Goal: Information Seeking & Learning: Find contact information

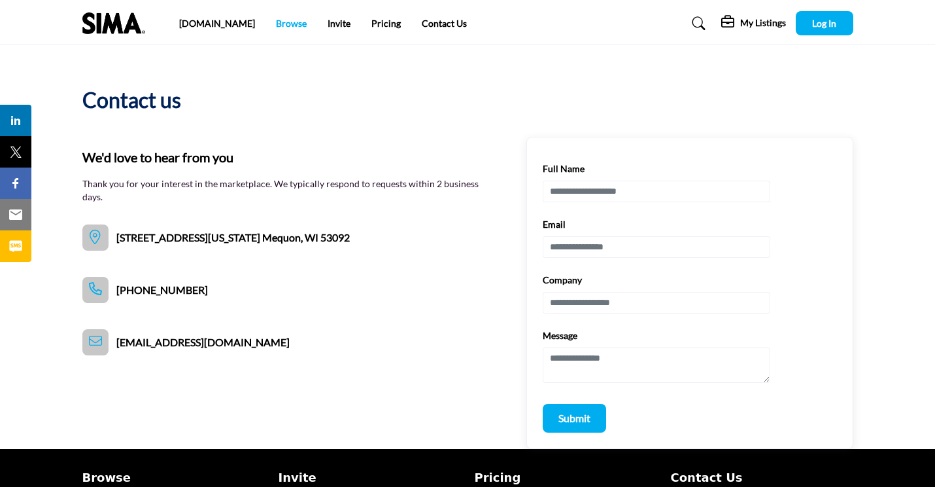
click at [276, 26] on link "Browse" at bounding box center [291, 23] width 31 height 11
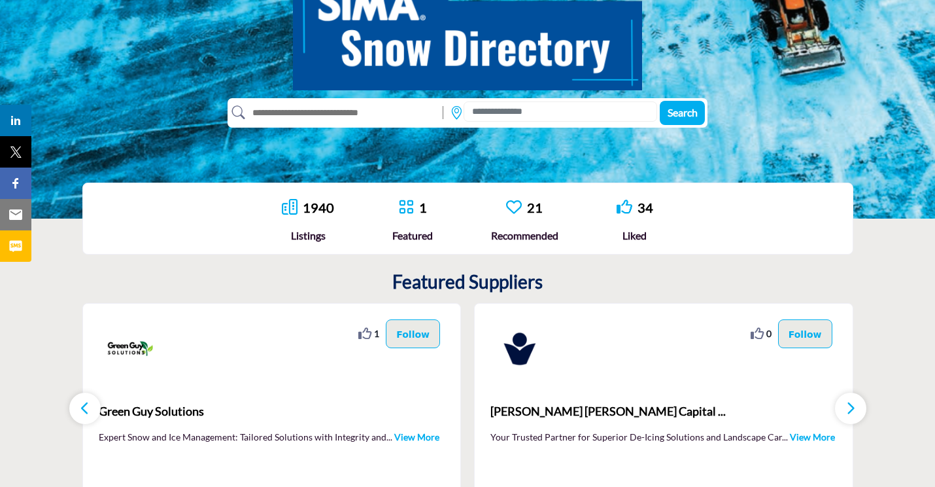
scroll to position [152, 0]
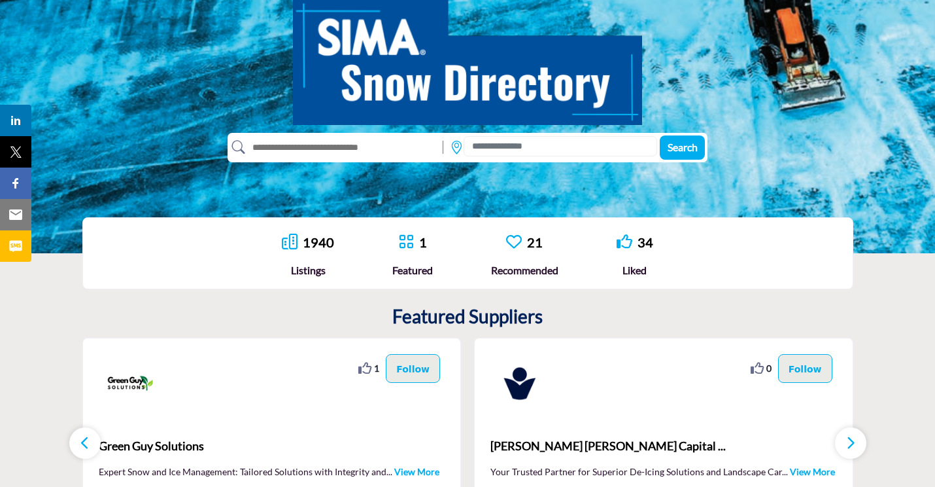
click at [564, 122] on img at bounding box center [467, 55] width 349 height 140
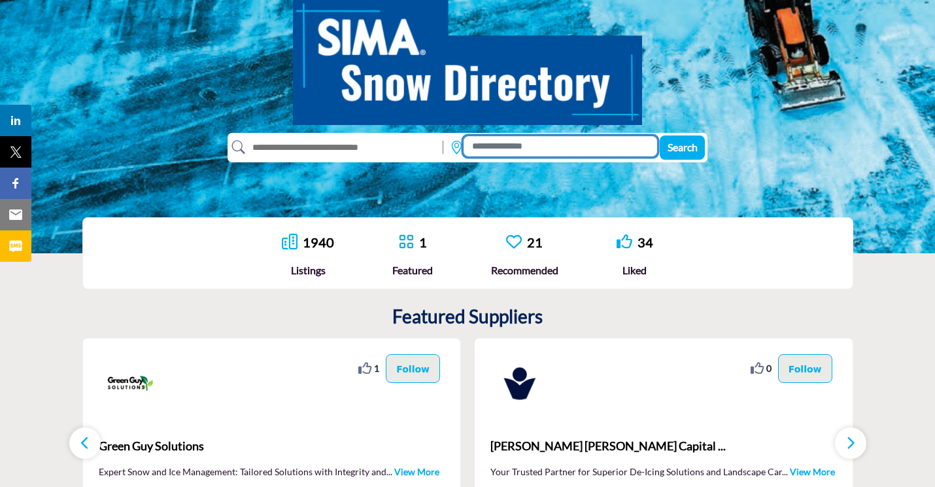
click at [555, 143] on input at bounding box center [561, 146] width 194 height 20
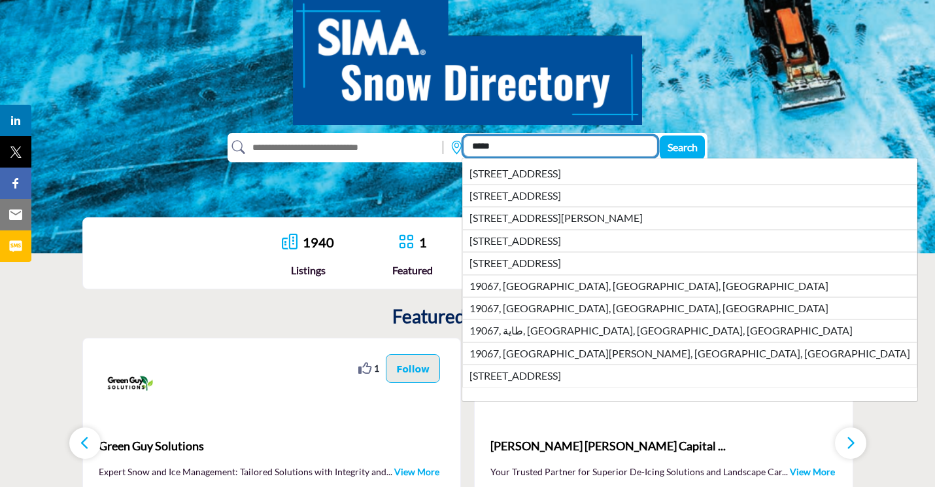
type input "*****"
click at [681, 147] on button "Search" at bounding box center [682, 147] width 45 height 24
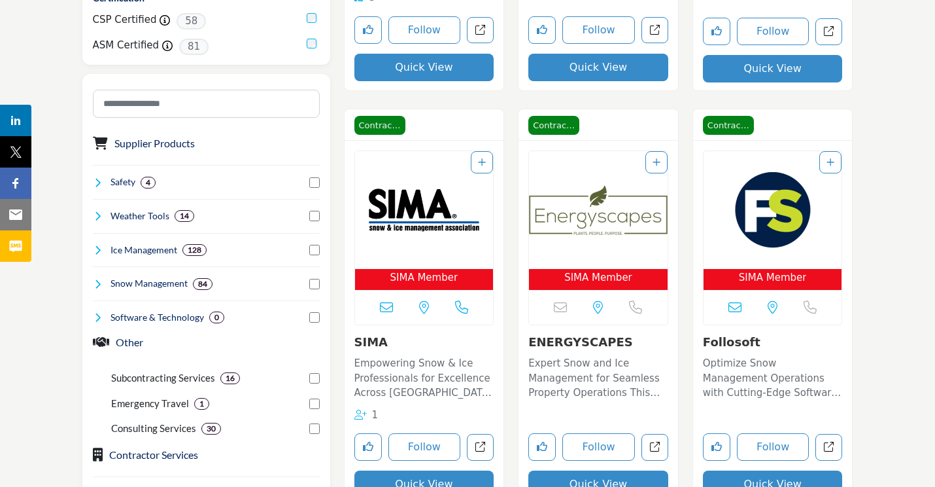
scroll to position [659, 0]
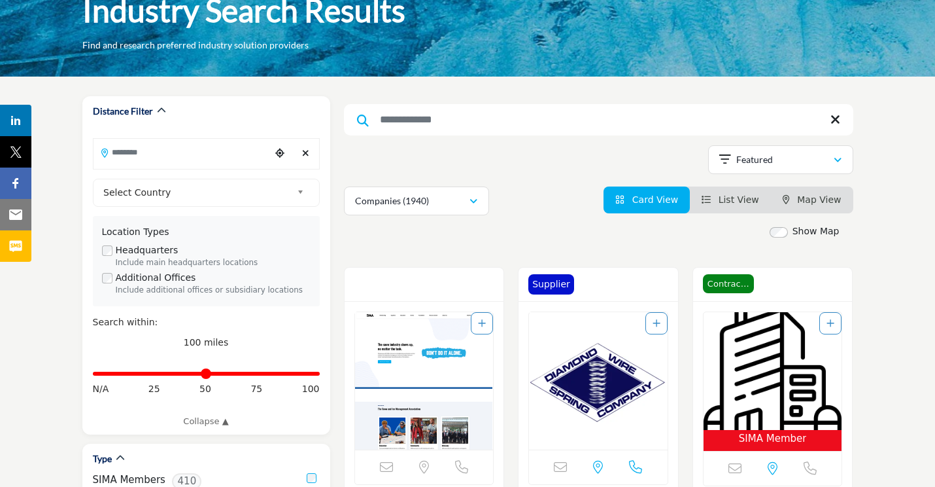
scroll to position [94, 0]
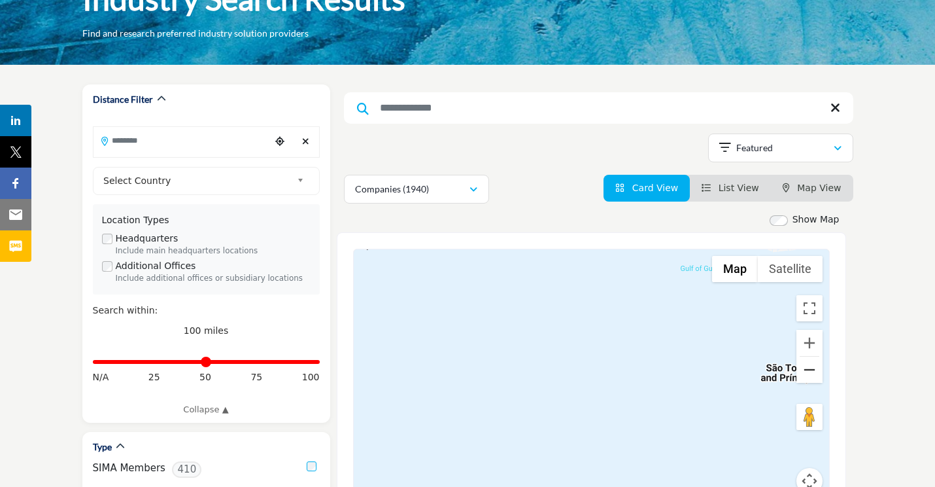
click at [808, 372] on button "Zoom out" at bounding box center [810, 369] width 26 height 26
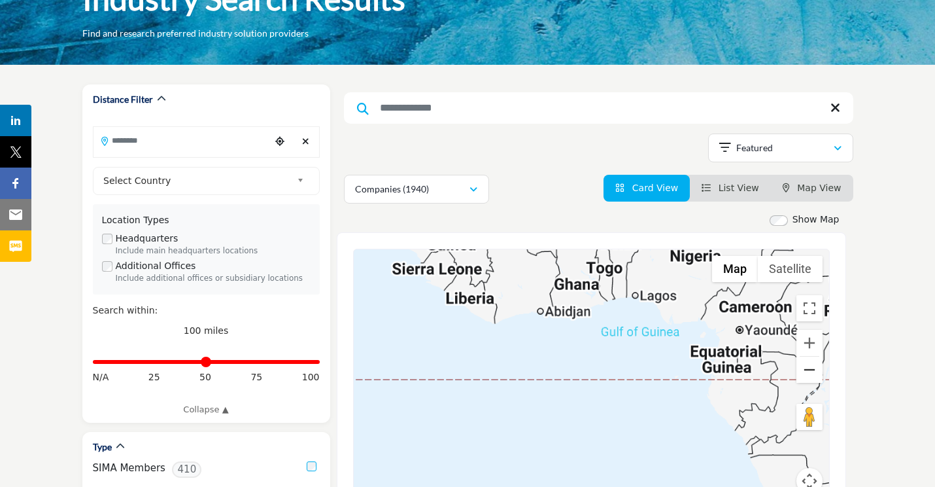
click at [808, 372] on button "Zoom out" at bounding box center [810, 369] width 26 height 26
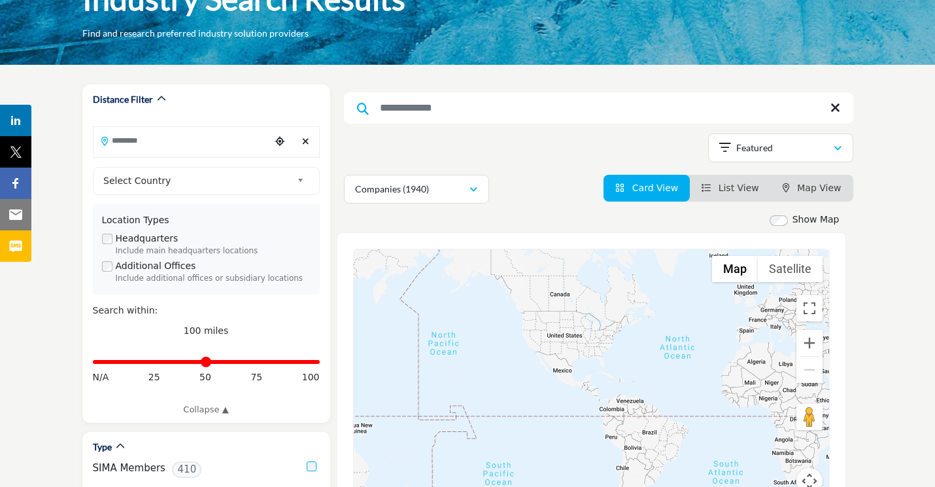
drag, startPoint x: 574, startPoint y: 349, endPoint x: 738, endPoint y: 386, distance: 167.7
click at [738, 386] on div at bounding box center [591, 379] width 475 height 260
click at [611, 338] on div at bounding box center [591, 379] width 475 height 260
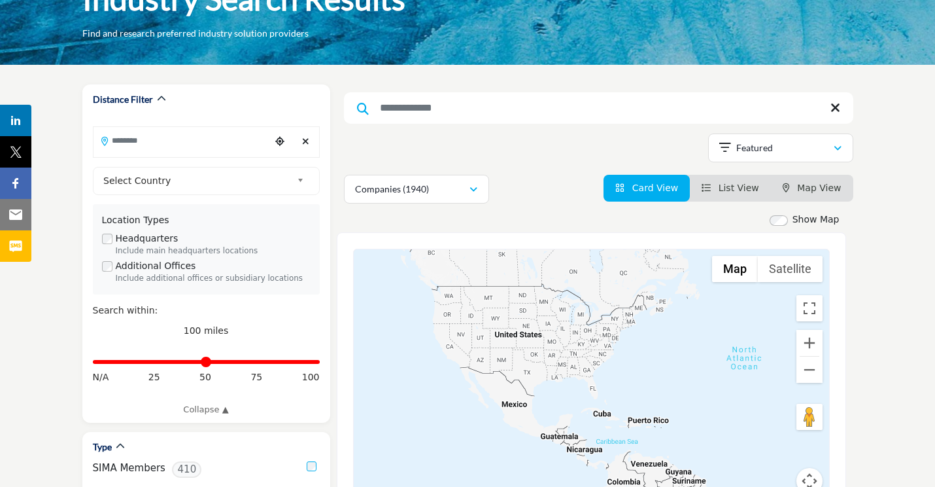
click at [611, 337] on div at bounding box center [591, 379] width 475 height 260
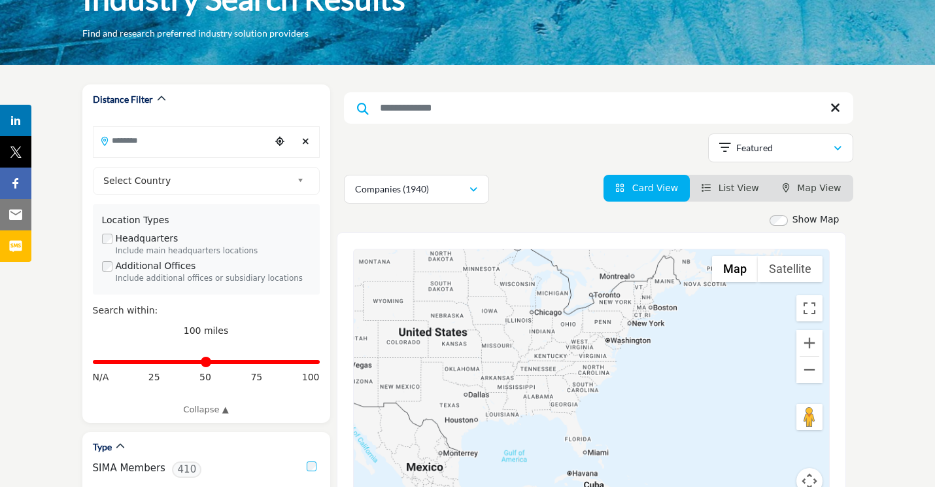
click at [618, 331] on div at bounding box center [591, 379] width 475 height 260
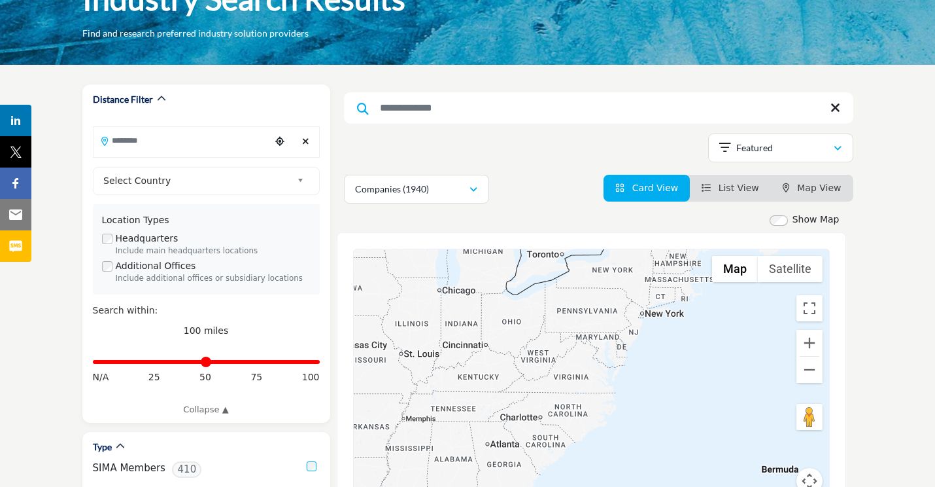
click at [619, 320] on div at bounding box center [591, 379] width 475 height 260
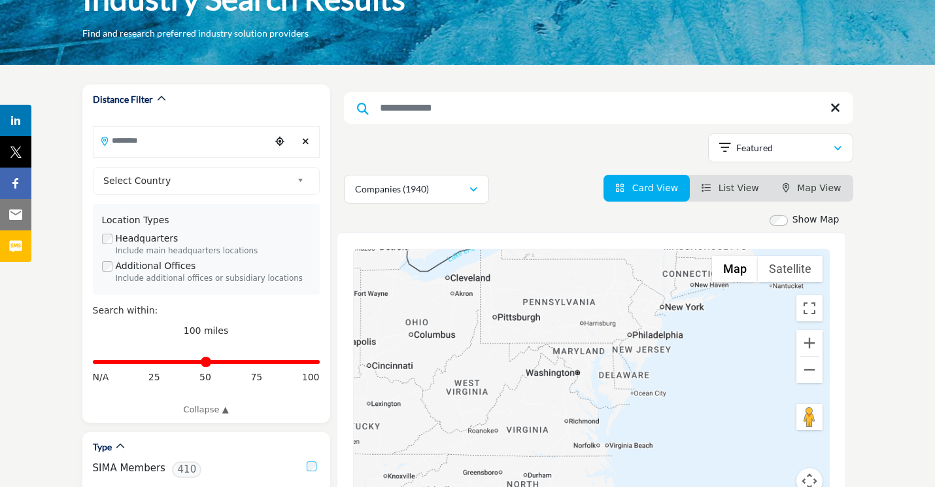
click at [632, 328] on div at bounding box center [591, 379] width 475 height 260
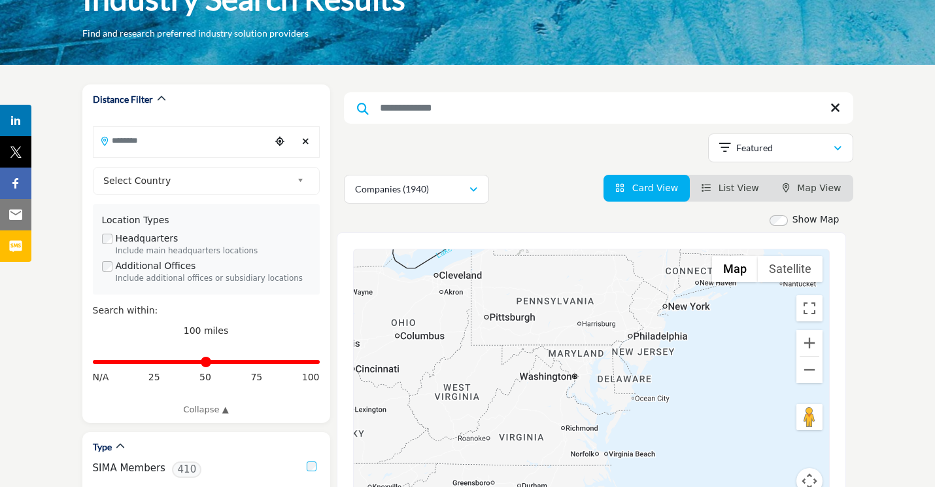
click at [632, 328] on div at bounding box center [591, 379] width 475 height 260
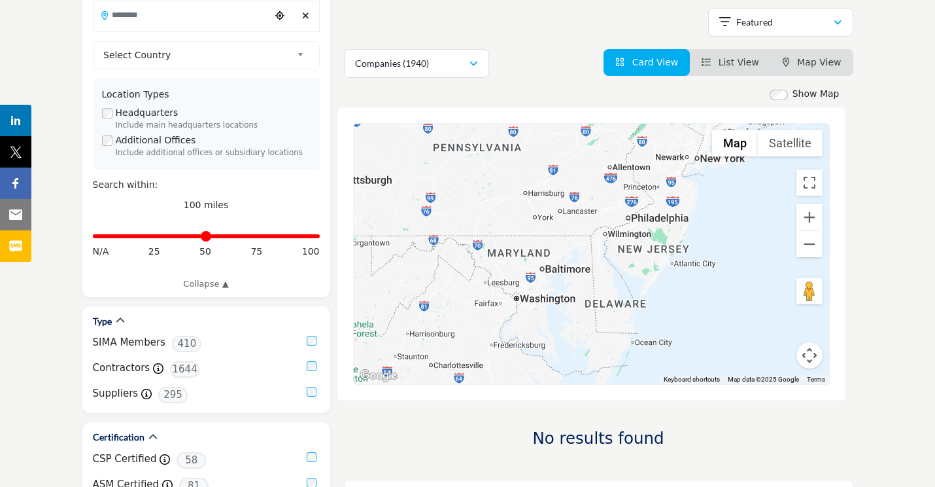
scroll to position [239, 0]
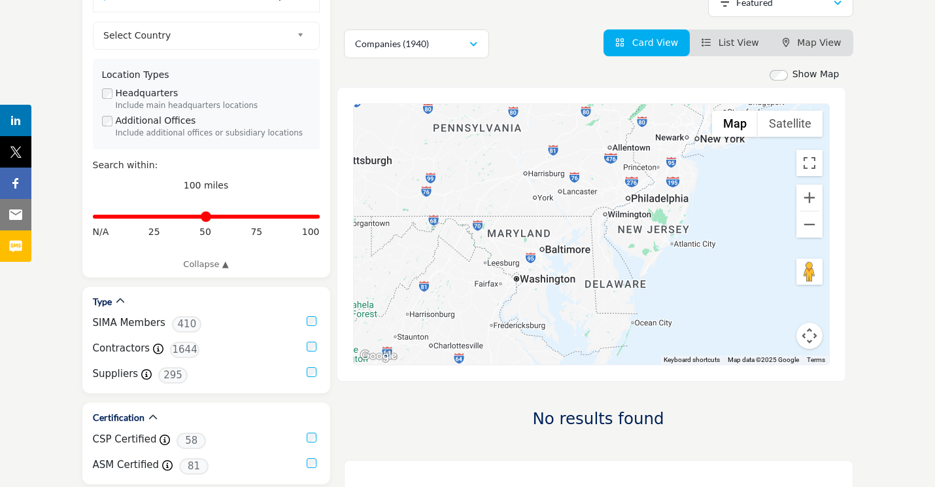
click at [644, 175] on div at bounding box center [591, 234] width 475 height 260
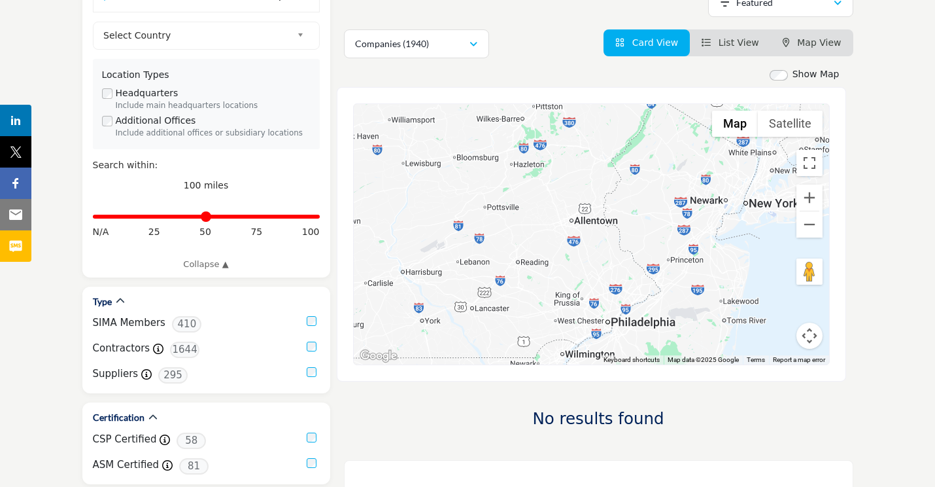
drag, startPoint x: 643, startPoint y: 209, endPoint x: 638, endPoint y: 311, distance: 102.1
click at [638, 311] on div at bounding box center [591, 234] width 475 height 260
click at [642, 298] on div at bounding box center [591, 234] width 475 height 260
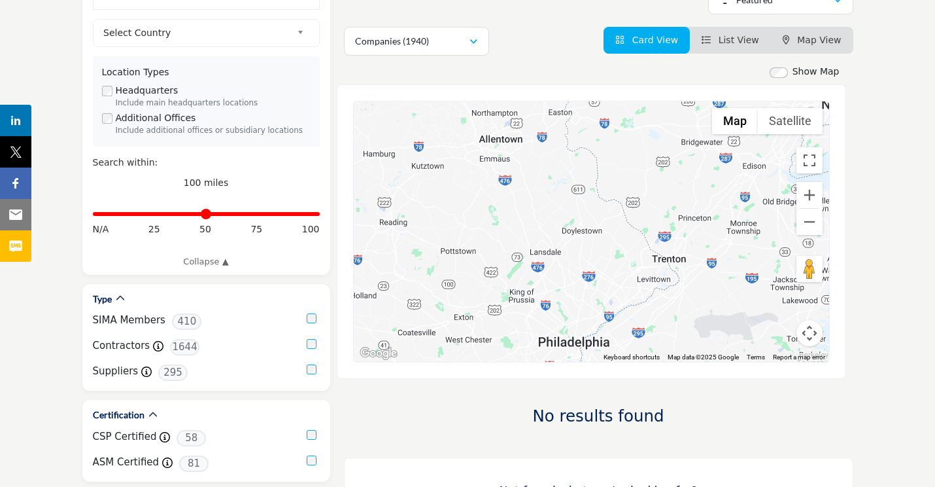
scroll to position [242, 0]
click at [819, 46] on li "Map View" at bounding box center [812, 40] width 82 height 27
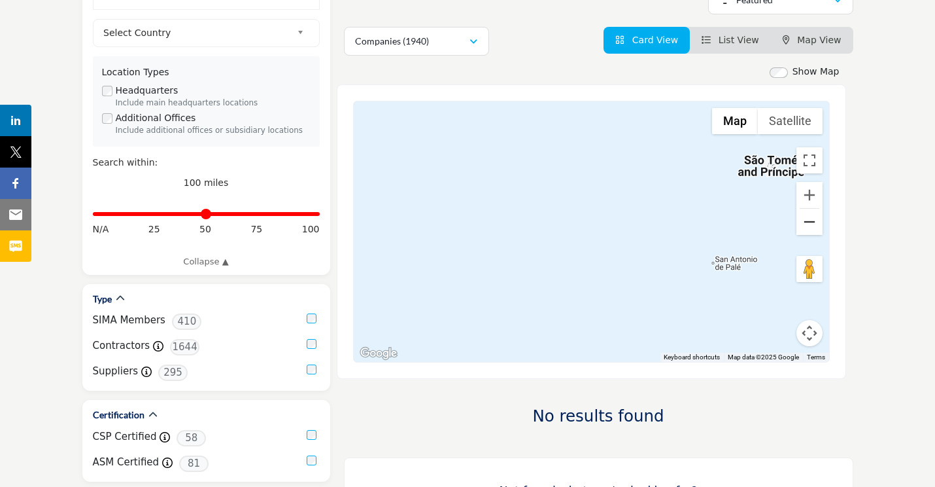
click at [803, 222] on button "Zoom out" at bounding box center [810, 222] width 26 height 26
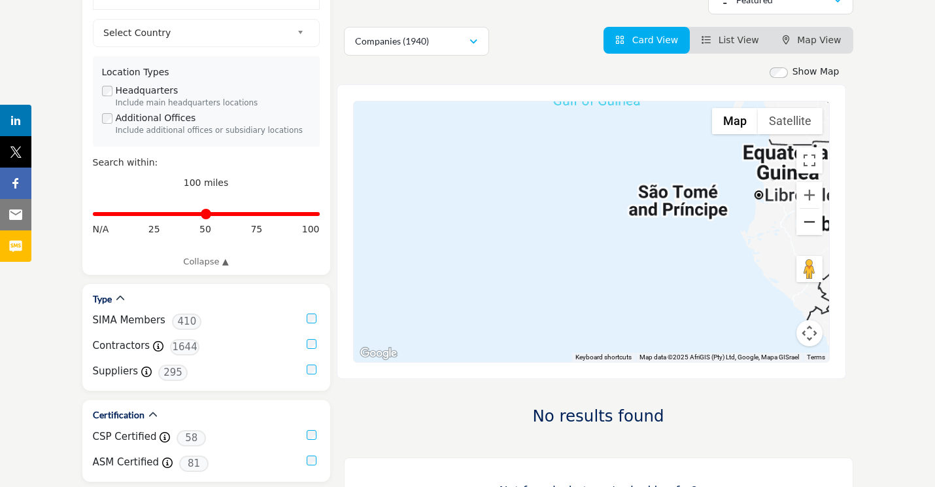
click at [803, 222] on button "Zoom out" at bounding box center [810, 222] width 26 height 26
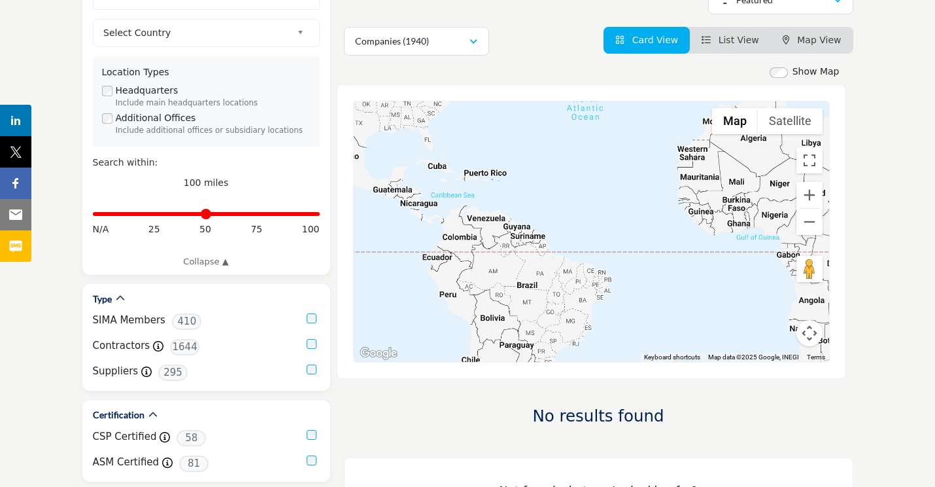
drag, startPoint x: 534, startPoint y: 239, endPoint x: 701, endPoint y: 264, distance: 169.2
click at [701, 263] on div at bounding box center [591, 231] width 475 height 260
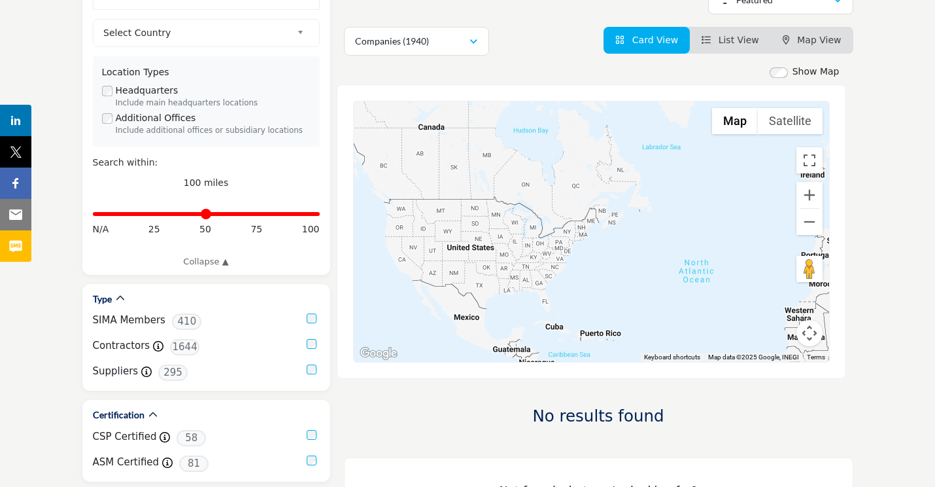
drag, startPoint x: 545, startPoint y: 218, endPoint x: 659, endPoint y: 377, distance: 195.8
click at [659, 377] on div "← Move left → Move right ↑ Move up ↓ Move down + Zoom in - Zoom out Home Jump l…" at bounding box center [591, 231] width 509 height 294
click at [568, 251] on div at bounding box center [591, 231] width 475 height 260
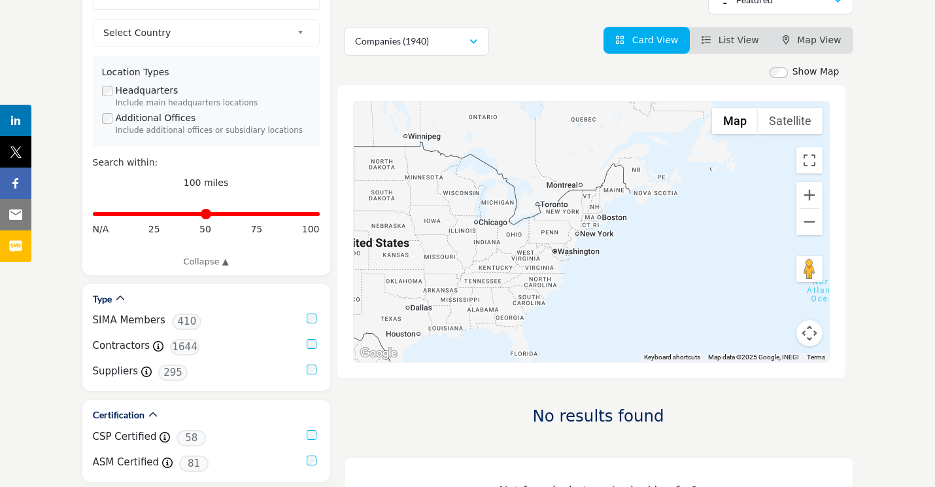
click at [569, 237] on div at bounding box center [591, 231] width 475 height 260
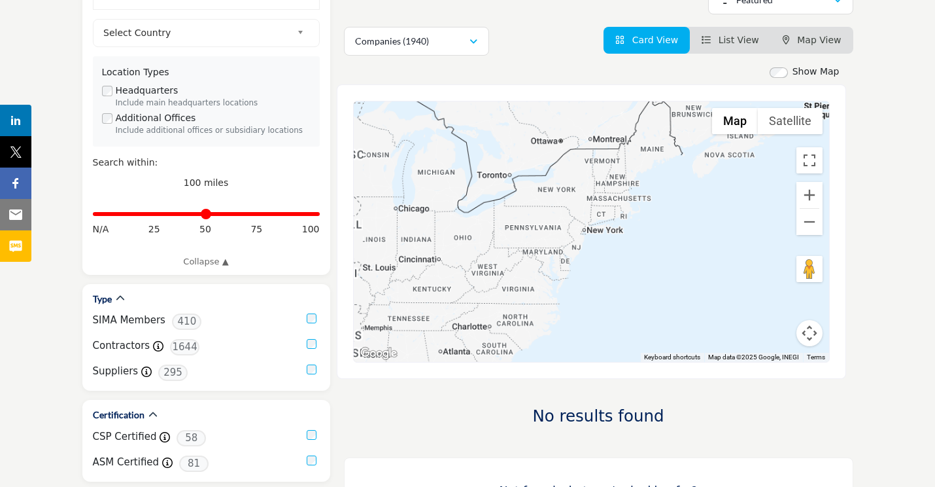
click at [569, 237] on div at bounding box center [591, 231] width 475 height 260
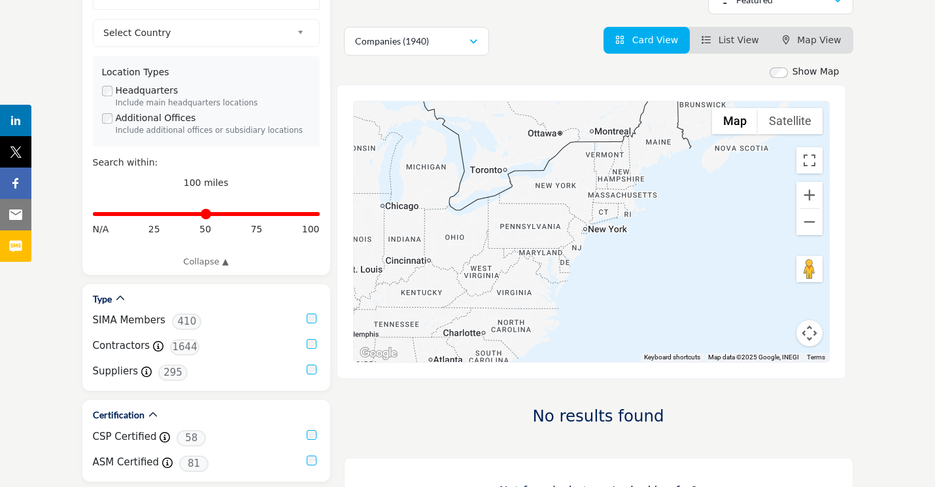
click at [569, 237] on div at bounding box center [591, 231] width 475 height 260
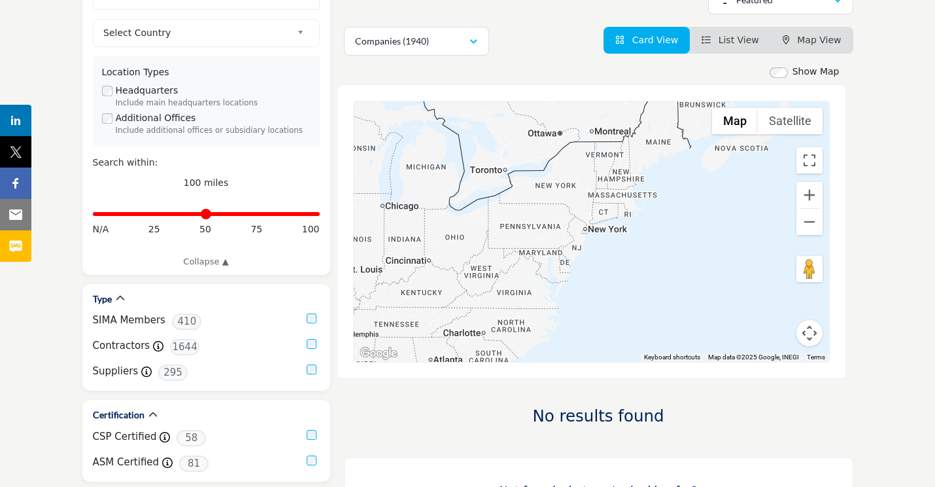
click at [569, 237] on div at bounding box center [591, 231] width 475 height 260
click at [567, 241] on div at bounding box center [591, 231] width 475 height 260
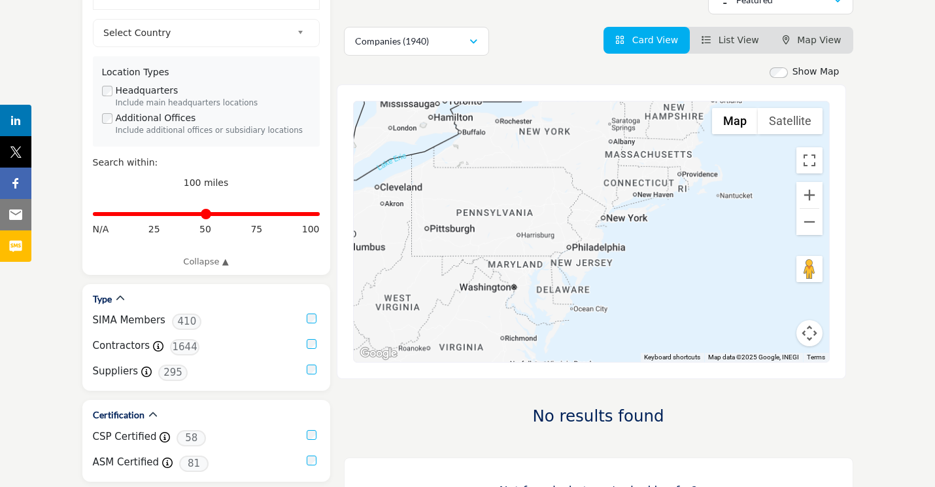
click at [567, 241] on div at bounding box center [591, 231] width 475 height 260
click at [570, 239] on div at bounding box center [591, 231] width 475 height 260
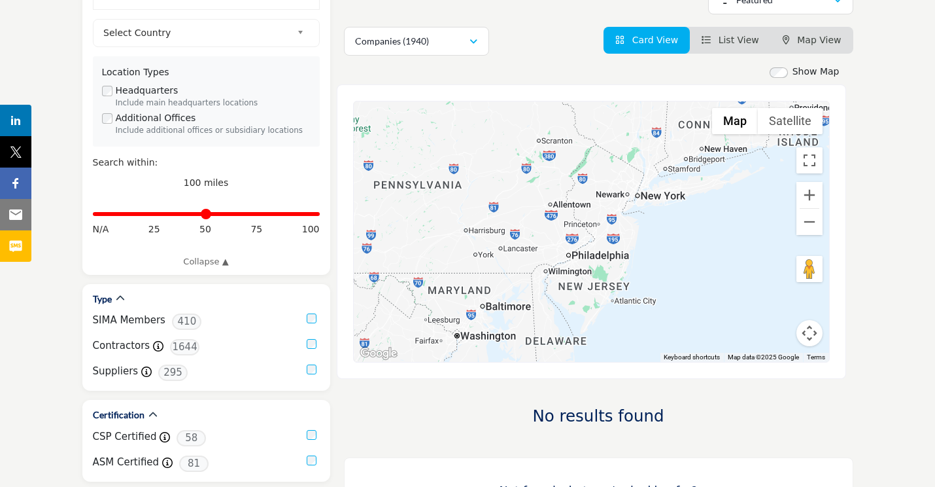
click at [584, 234] on div at bounding box center [591, 231] width 475 height 260
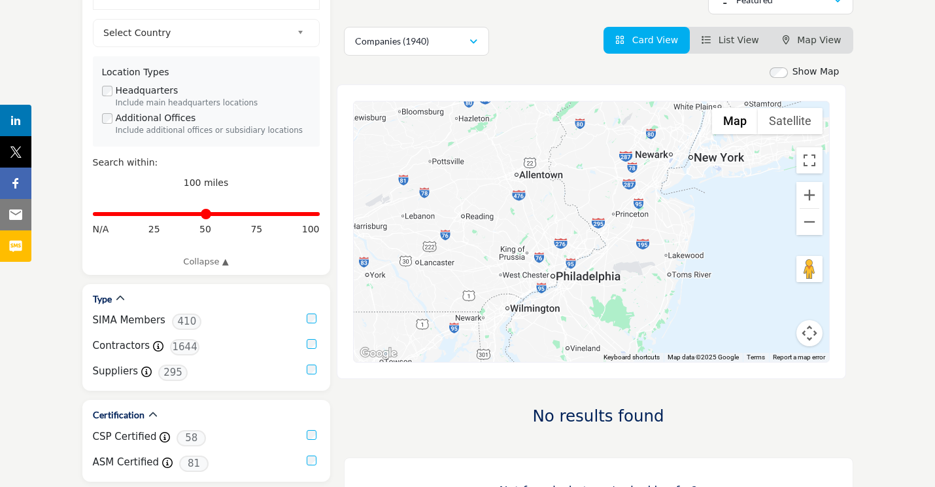
click at [584, 234] on div at bounding box center [591, 231] width 475 height 260
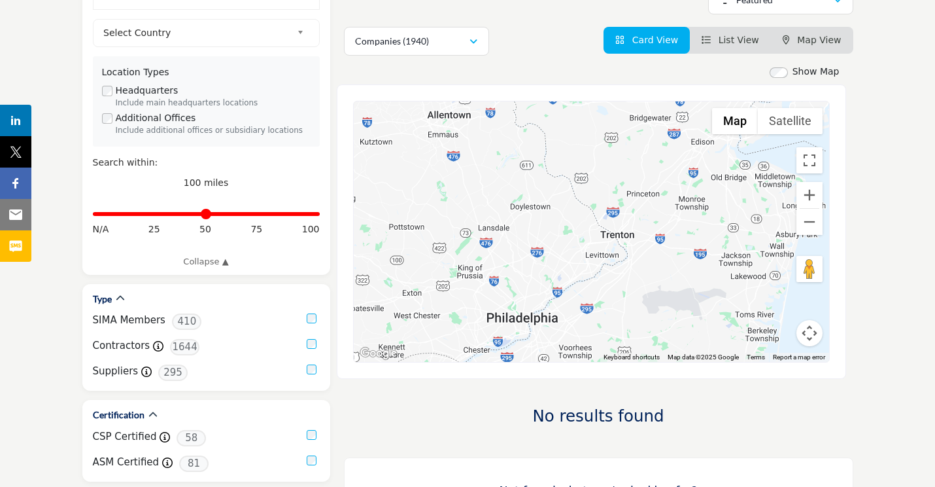
click at [584, 234] on div at bounding box center [591, 231] width 475 height 260
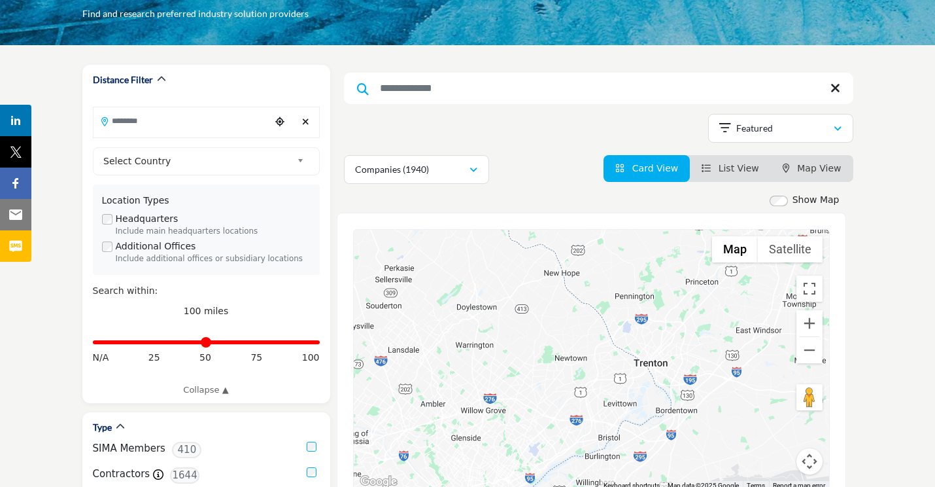
scroll to position [110, 0]
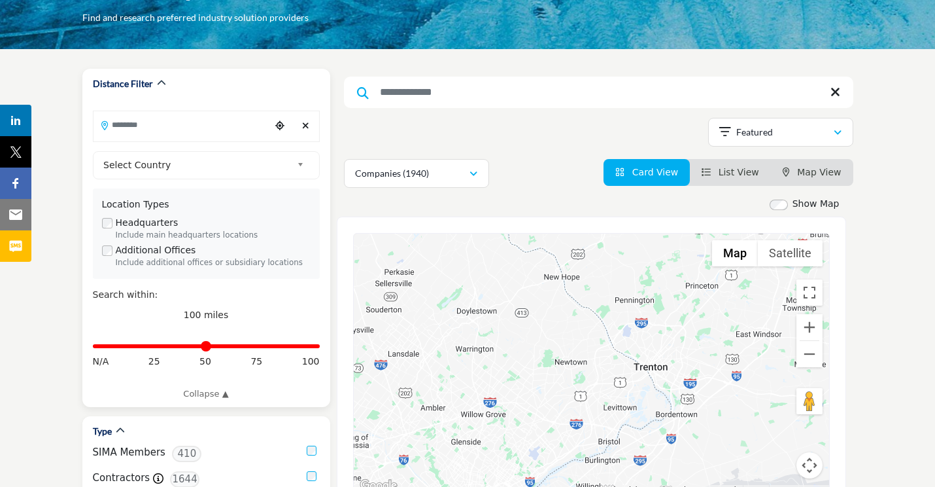
click at [255, 128] on input "Search Location" at bounding box center [182, 125] width 177 height 26
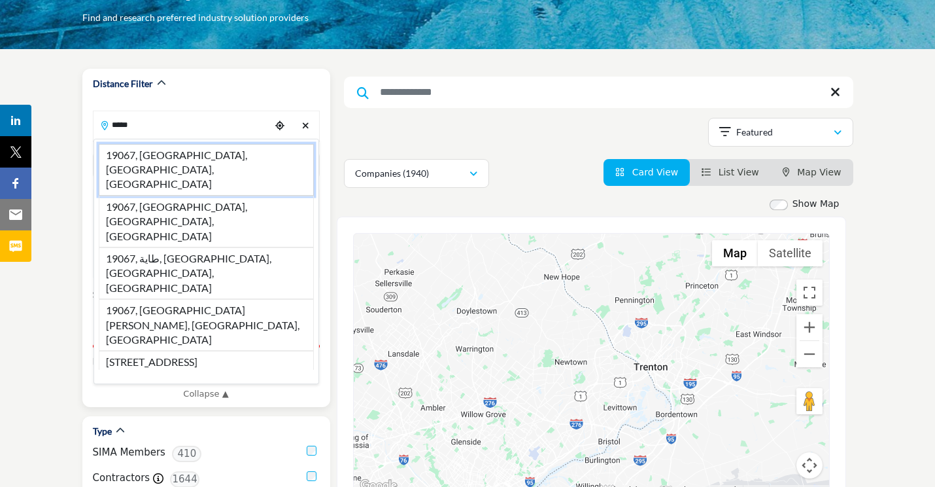
click at [146, 158] on li "19067, Morrisville, PA, USA" at bounding box center [206, 170] width 215 height 52
type input "**********"
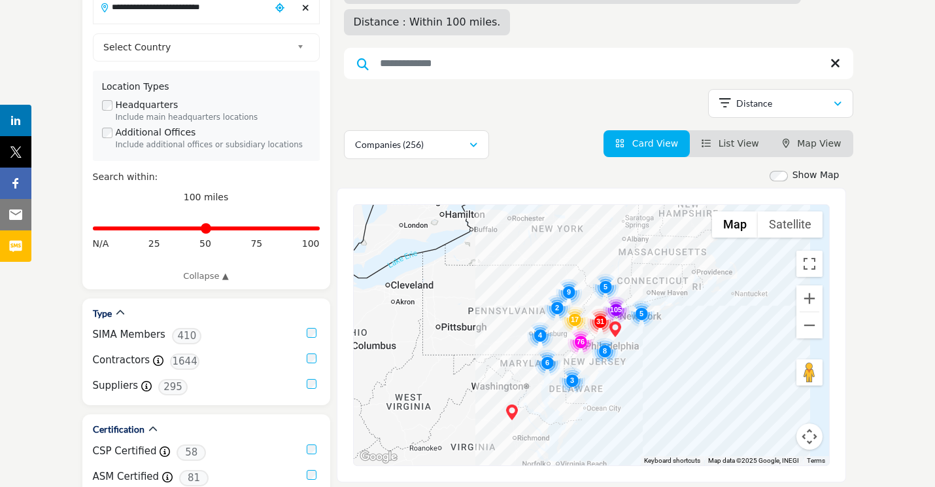
scroll to position [228, 0]
click at [593, 328] on img "Cluster of 76 locations (69 HQ, 7 Branches)\aClick to view companies" at bounding box center [581, 341] width 26 height 26
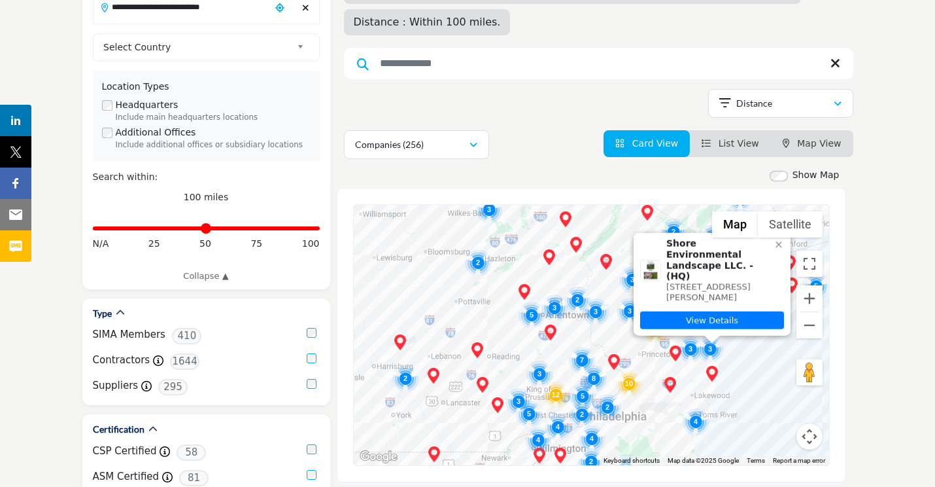
click at [691, 342] on div "To navigate, press the arrow keys. Shore Environmental Landscape LLC. - (HQ) 14…" at bounding box center [591, 335] width 475 height 260
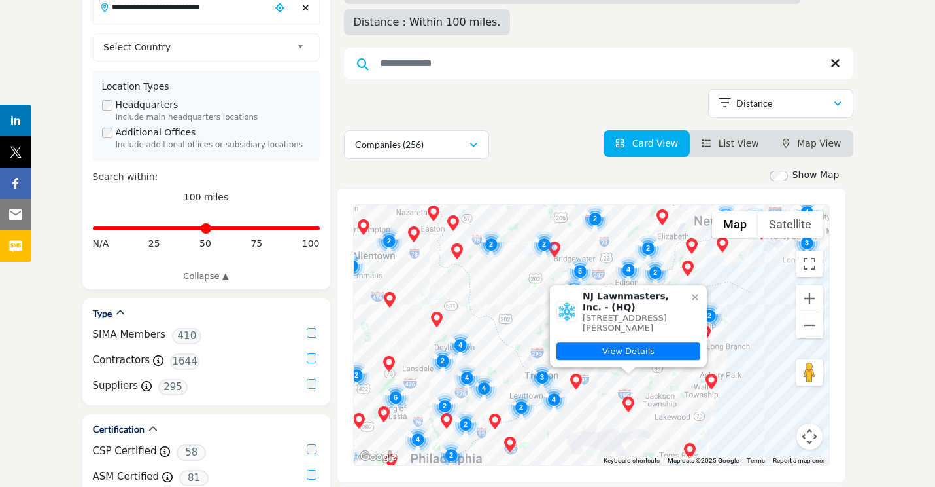
click at [695, 294] on icon at bounding box center [695, 297] width 6 height 6
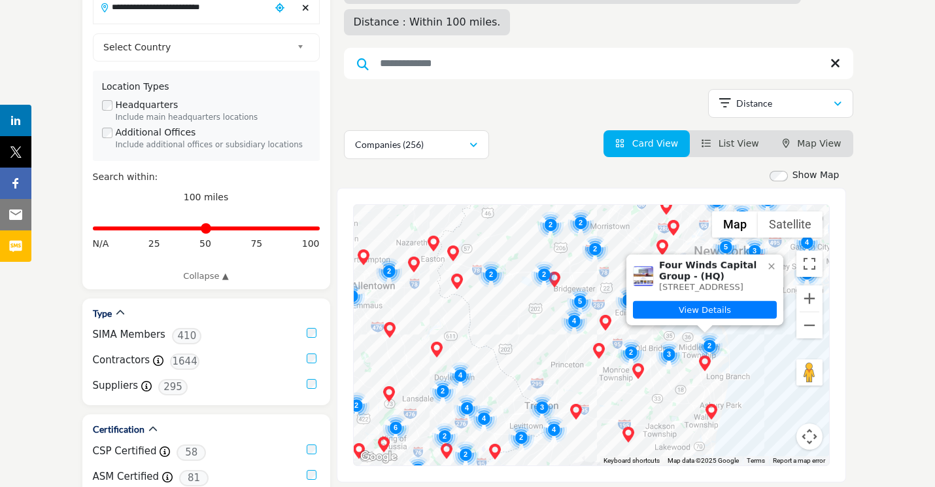
click at [770, 261] on icon at bounding box center [771, 266] width 10 height 10
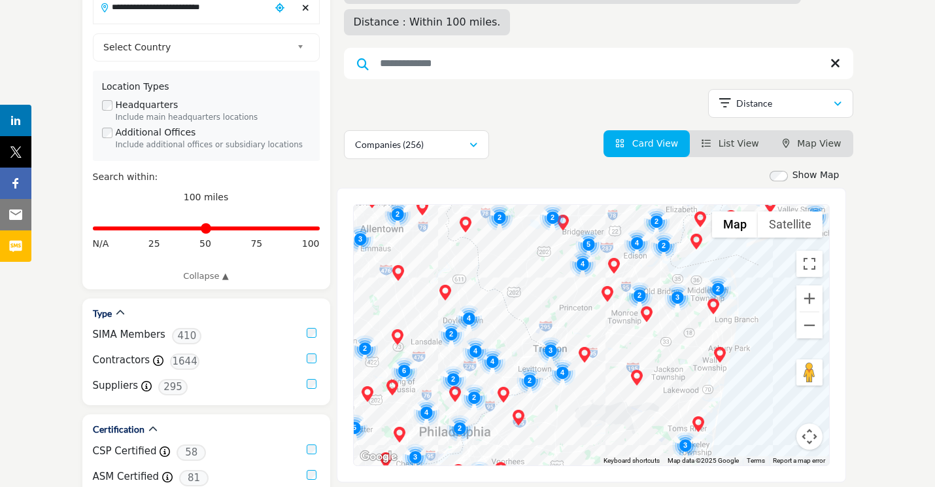
drag, startPoint x: 713, startPoint y: 376, endPoint x: 771, endPoint y: 206, distance: 179.5
click at [772, 205] on div "2 3 2 3 2 5 3 2 3 5 2 2 4 4 4 2 4 2 4 3 2 2 2 5 2 2 2 5 2 7 2 2 7 2 9 2 6 2 2 3…" at bounding box center [591, 335] width 475 height 260
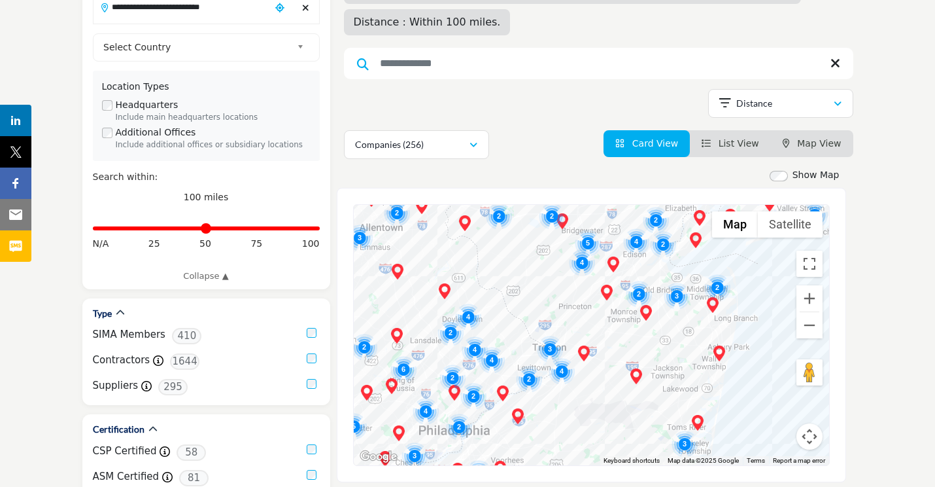
click at [701, 307] on div "To navigate, press the arrow keys. Russos Group LLC - (HQ) 162-45 Cross Bay Blv…" at bounding box center [591, 335] width 475 height 260
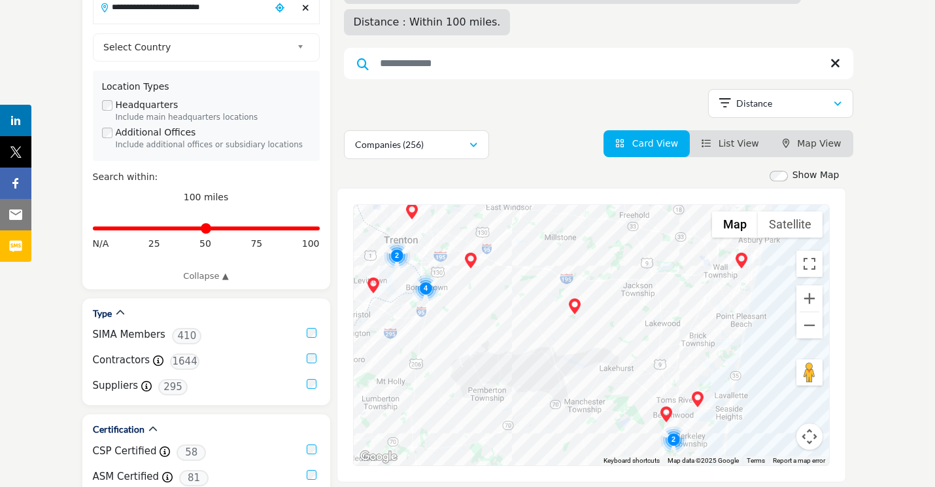
drag, startPoint x: 704, startPoint y: 305, endPoint x: 708, endPoint y: 184, distance: 121.0
click at [708, 205] on div "To navigate, press the arrow keys. Russos Group LLC - (HQ) 162-45 Cross Bay Blv…" at bounding box center [591, 335] width 475 height 260
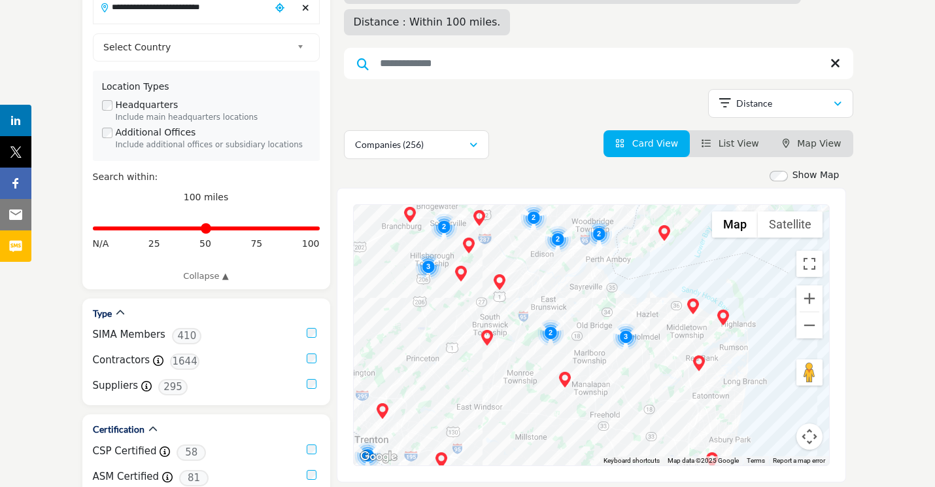
click at [763, 308] on div "To navigate, press the arrow keys." at bounding box center [591, 335] width 475 height 260
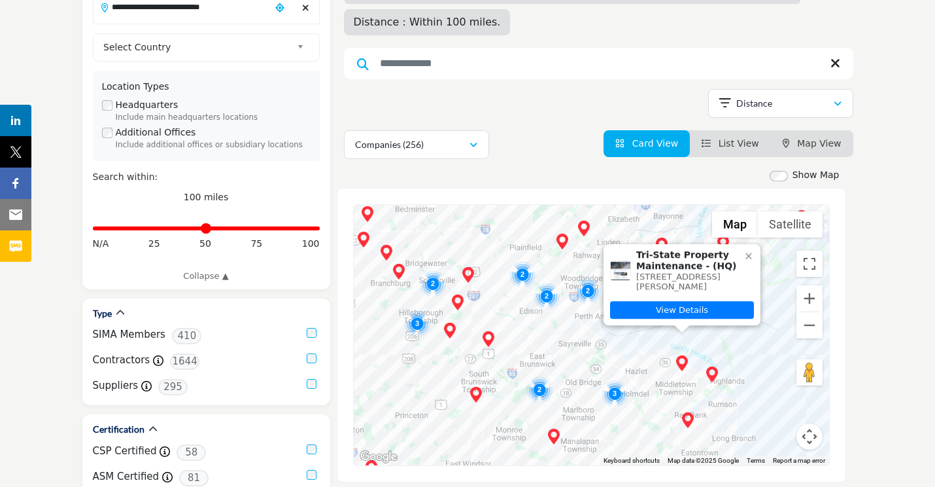
click at [615, 380] on img "Cluster of 3 locations (2 HQ, 1 Branches)\aClick to view companies" at bounding box center [615, 393] width 26 height 26
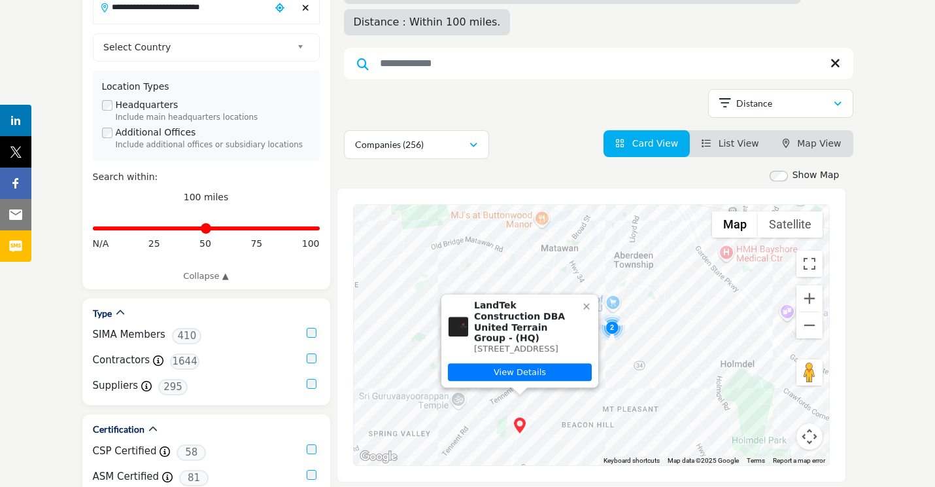
drag, startPoint x: 652, startPoint y: 340, endPoint x: 625, endPoint y: 385, distance: 52.3
click at [625, 385] on div "To navigate, press the arrow keys. LandTek Construction DBA United Terrain Grou…" at bounding box center [591, 335] width 475 height 260
click at [612, 314] on img "Cluster of 2 locations (1 HQ, 1 Branches)\aClick to view companies" at bounding box center [612, 327] width 26 height 26
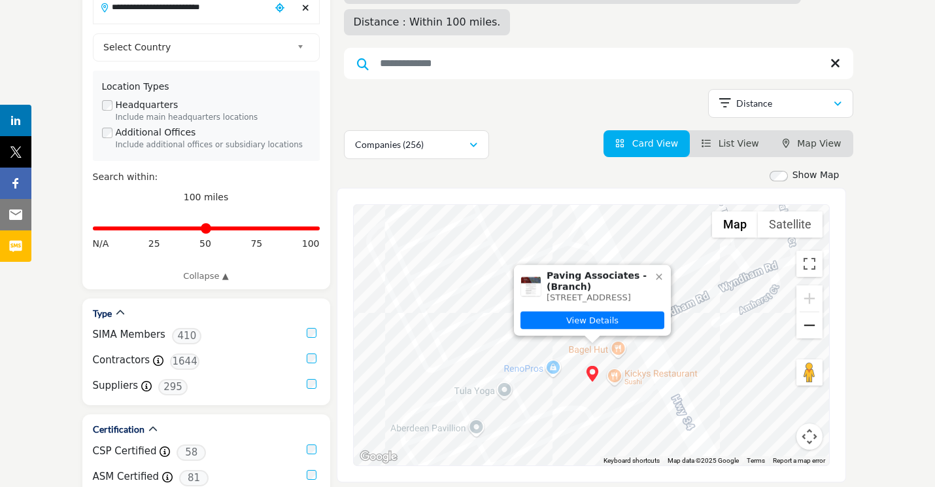
click at [815, 312] on button "Zoom out" at bounding box center [810, 325] width 26 height 26
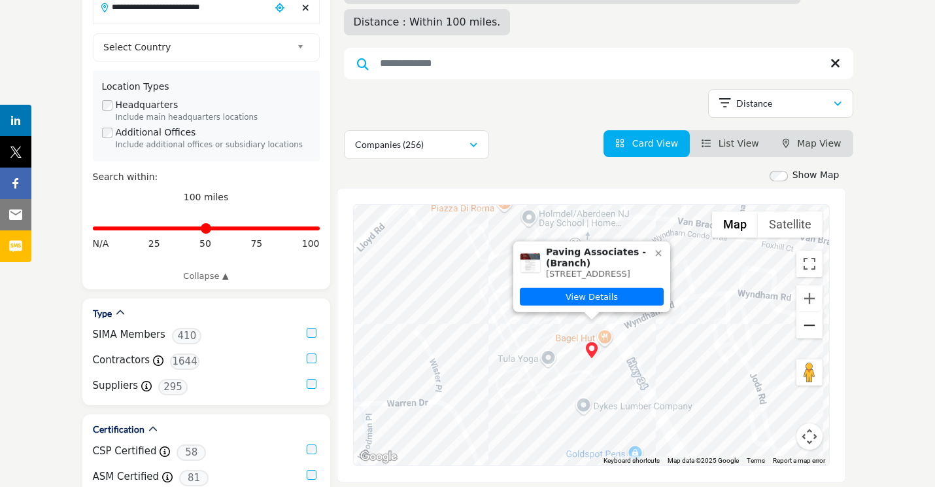
click at [815, 312] on button "Zoom out" at bounding box center [810, 325] width 26 height 26
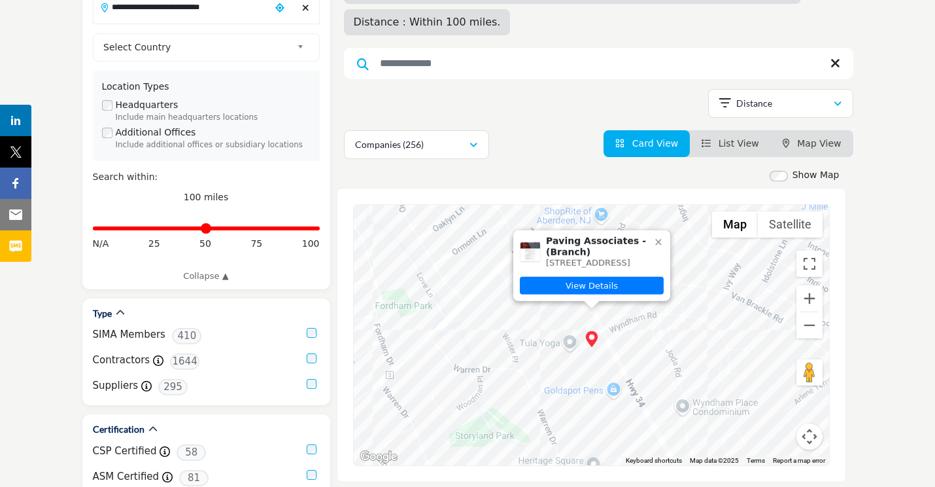
click at [658, 237] on icon at bounding box center [658, 242] width 10 height 10
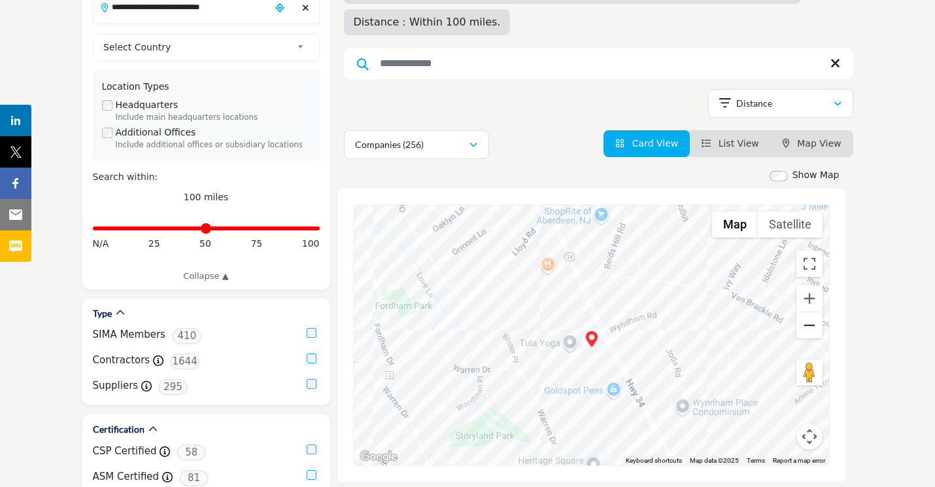
click at [802, 312] on button "Zoom out" at bounding box center [810, 325] width 26 height 26
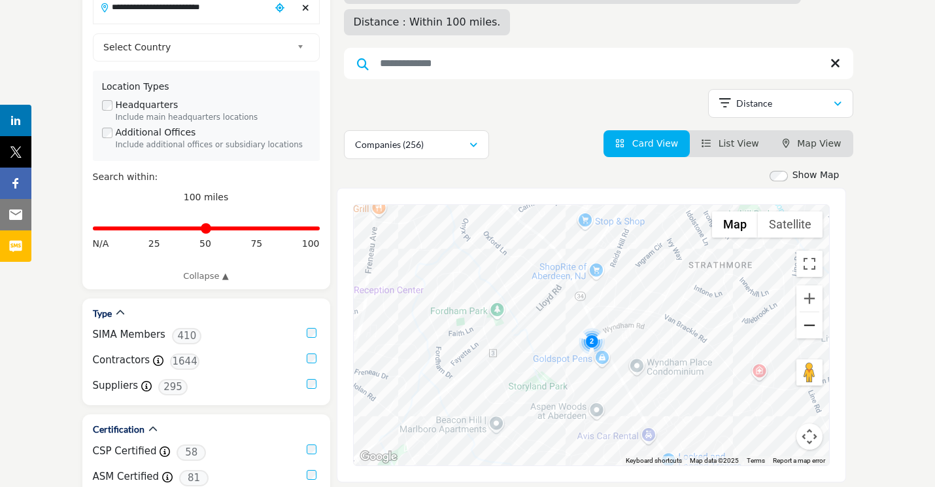
click at [802, 312] on button "Zoom out" at bounding box center [810, 325] width 26 height 26
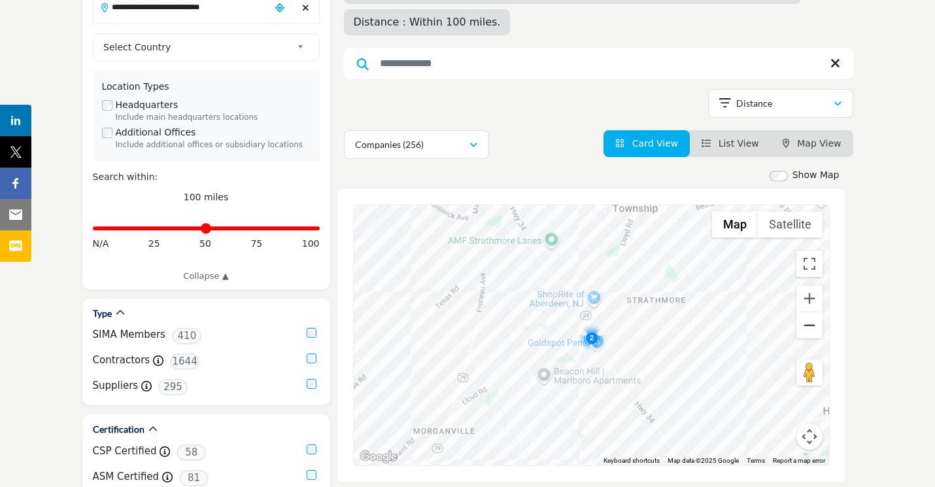
click at [802, 312] on button "Zoom out" at bounding box center [810, 325] width 26 height 26
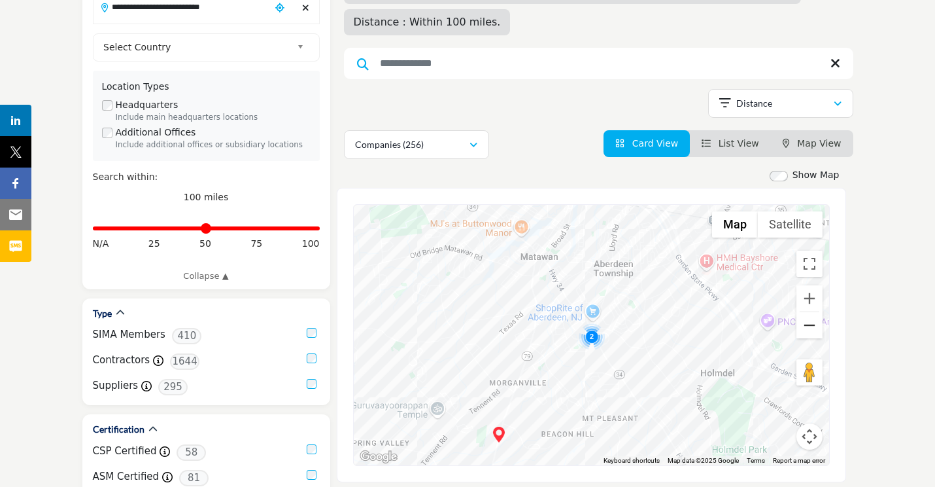
click at [802, 312] on button "Zoom out" at bounding box center [810, 325] width 26 height 26
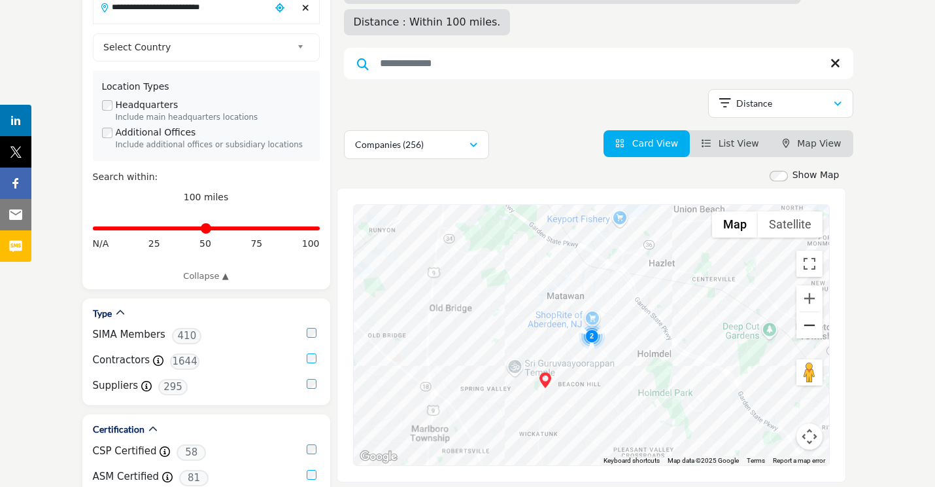
click at [802, 312] on button "Zoom out" at bounding box center [810, 325] width 26 height 26
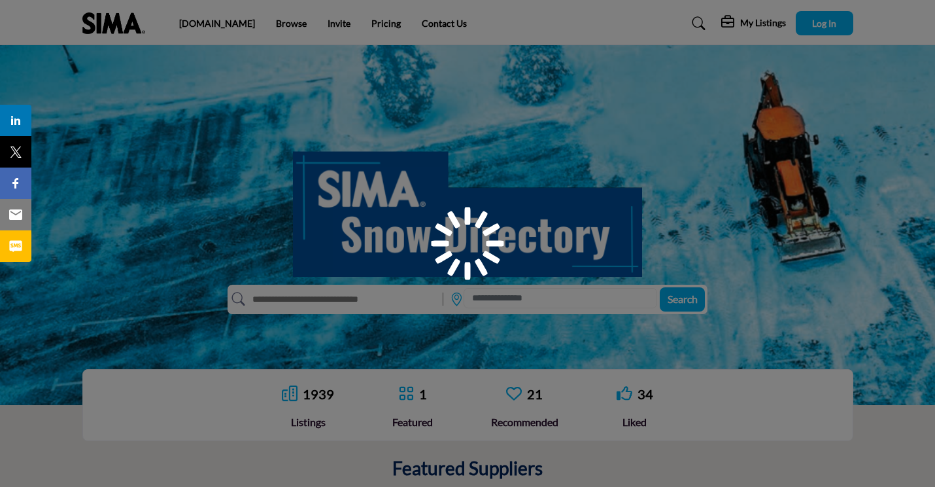
scroll to position [152, 0]
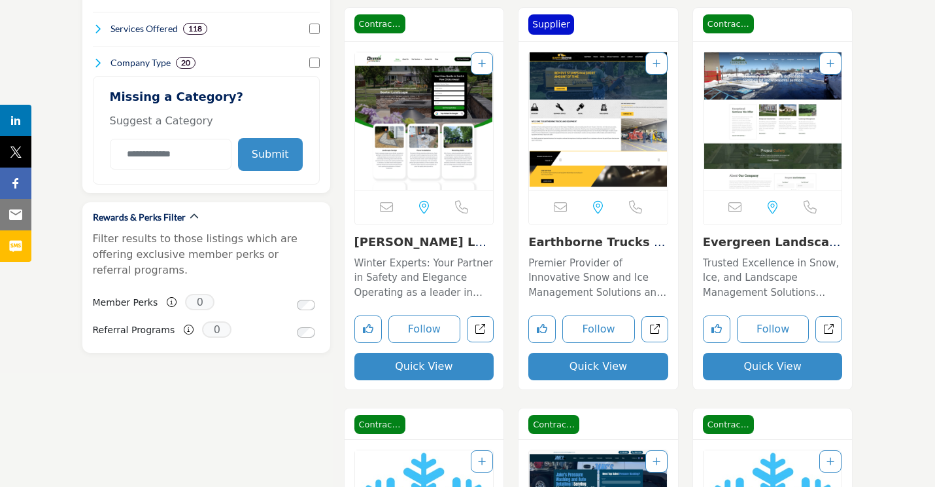
scroll to position [1143, 0]
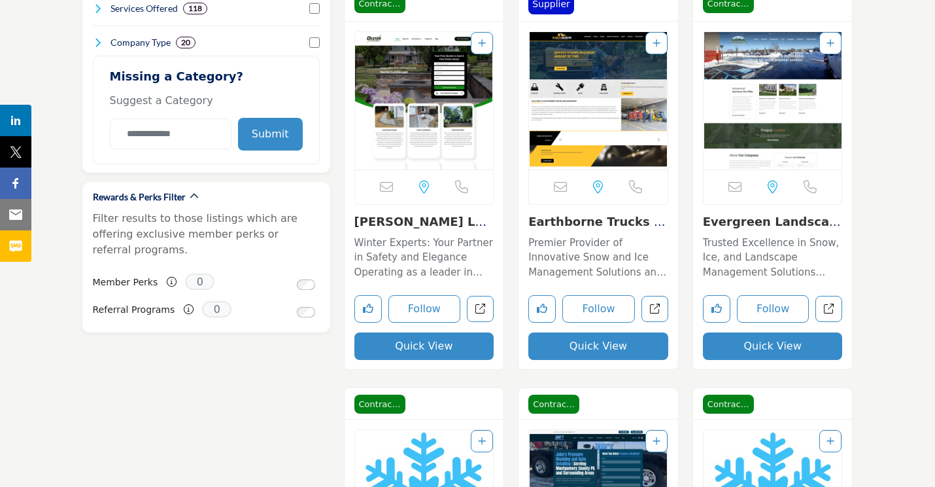
click at [760, 215] on link "Evergreen Landscape ..." at bounding box center [772, 229] width 138 height 28
click at [764, 235] on p "Trusted Excellence in Snow, Ice, and Landscape Management Solutions Operating o…" at bounding box center [773, 257] width 140 height 44
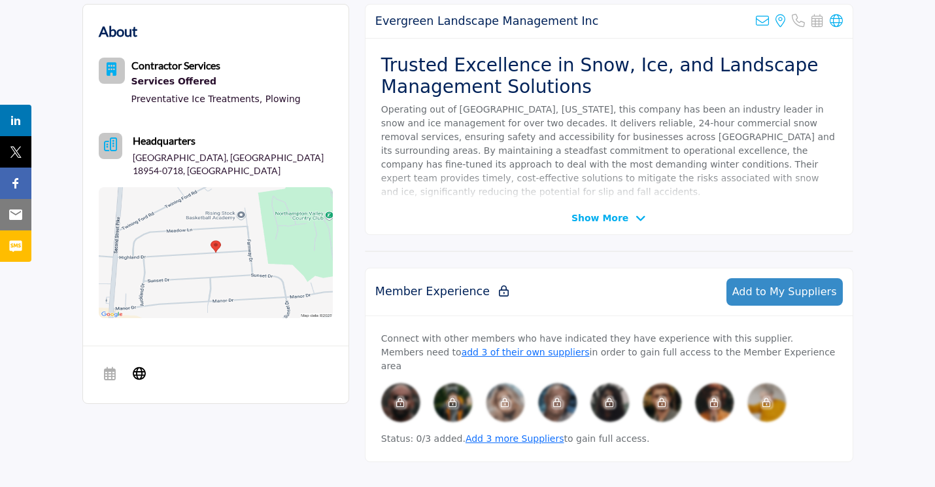
scroll to position [355, 0]
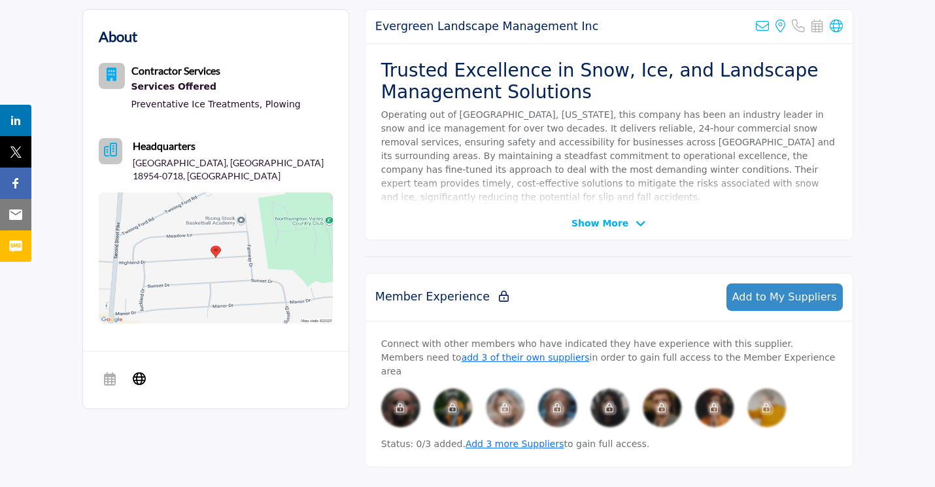
click at [607, 218] on span "Show More" at bounding box center [600, 223] width 57 height 14
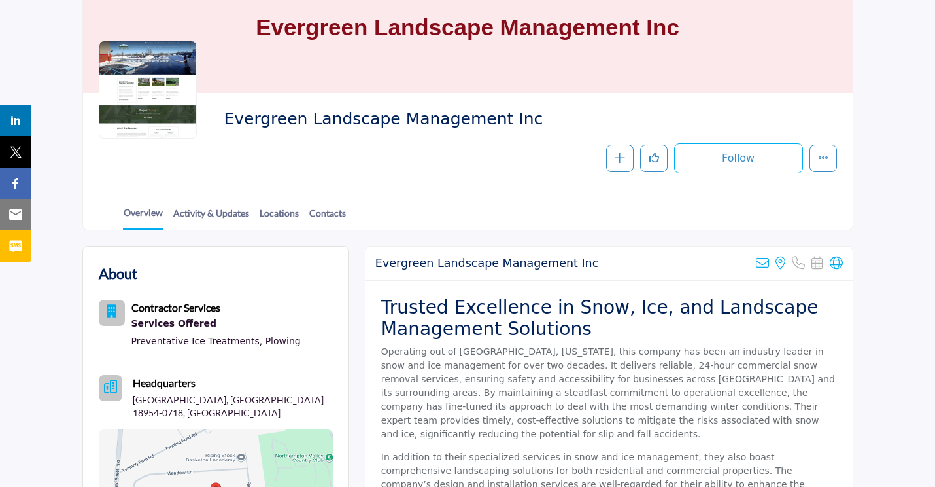
scroll to position [118, 0]
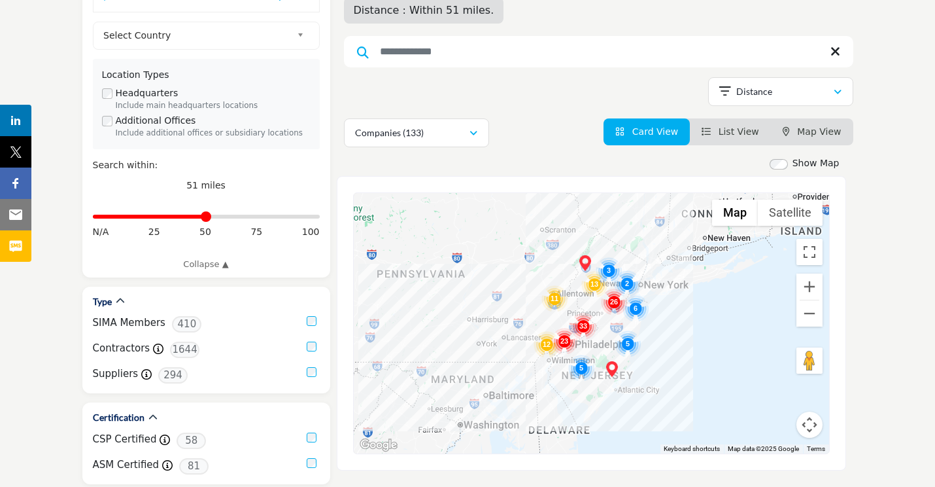
scroll to position [237, 0]
